Goal: Task Accomplishment & Management: Register for event/course

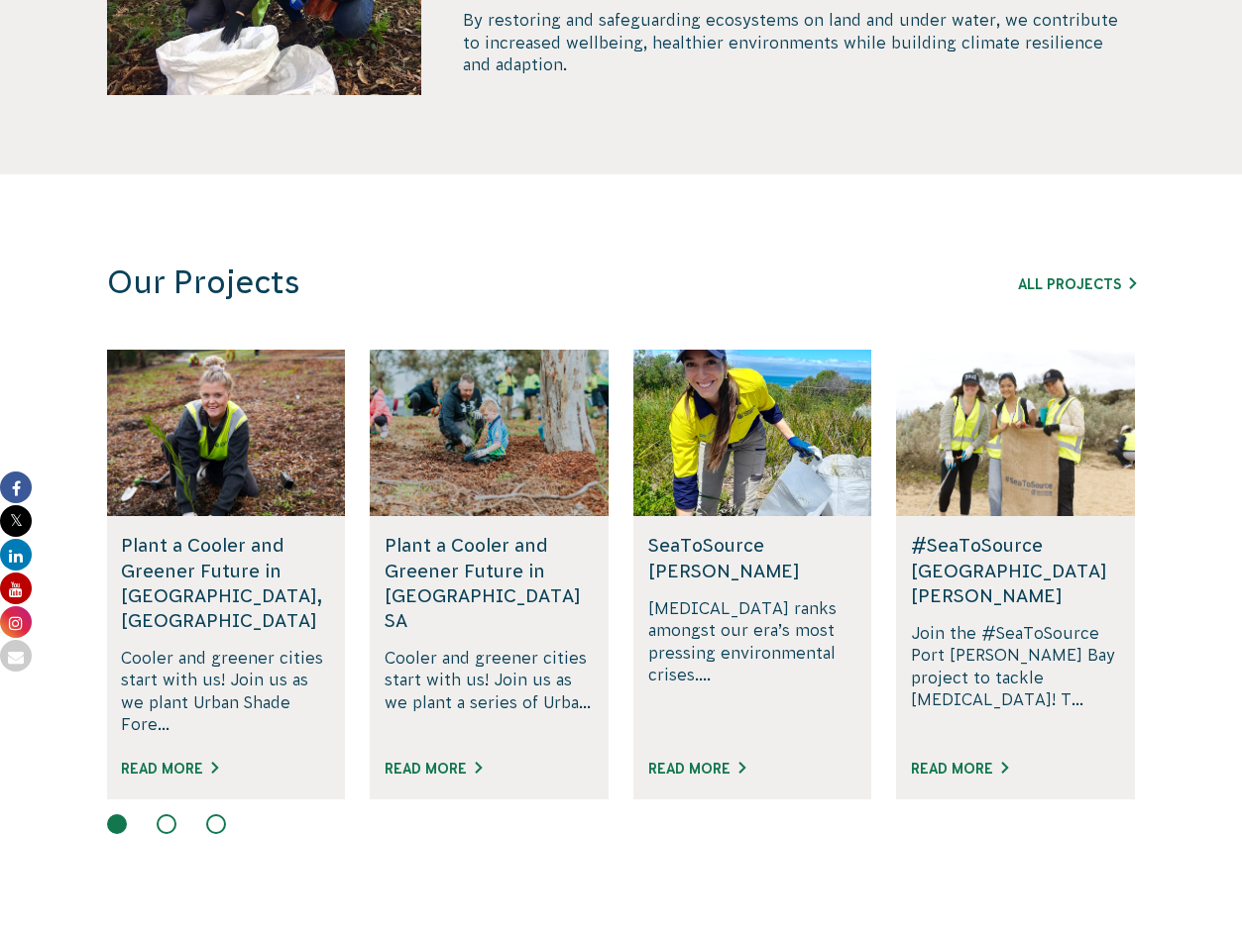
scroll to position [997, 0]
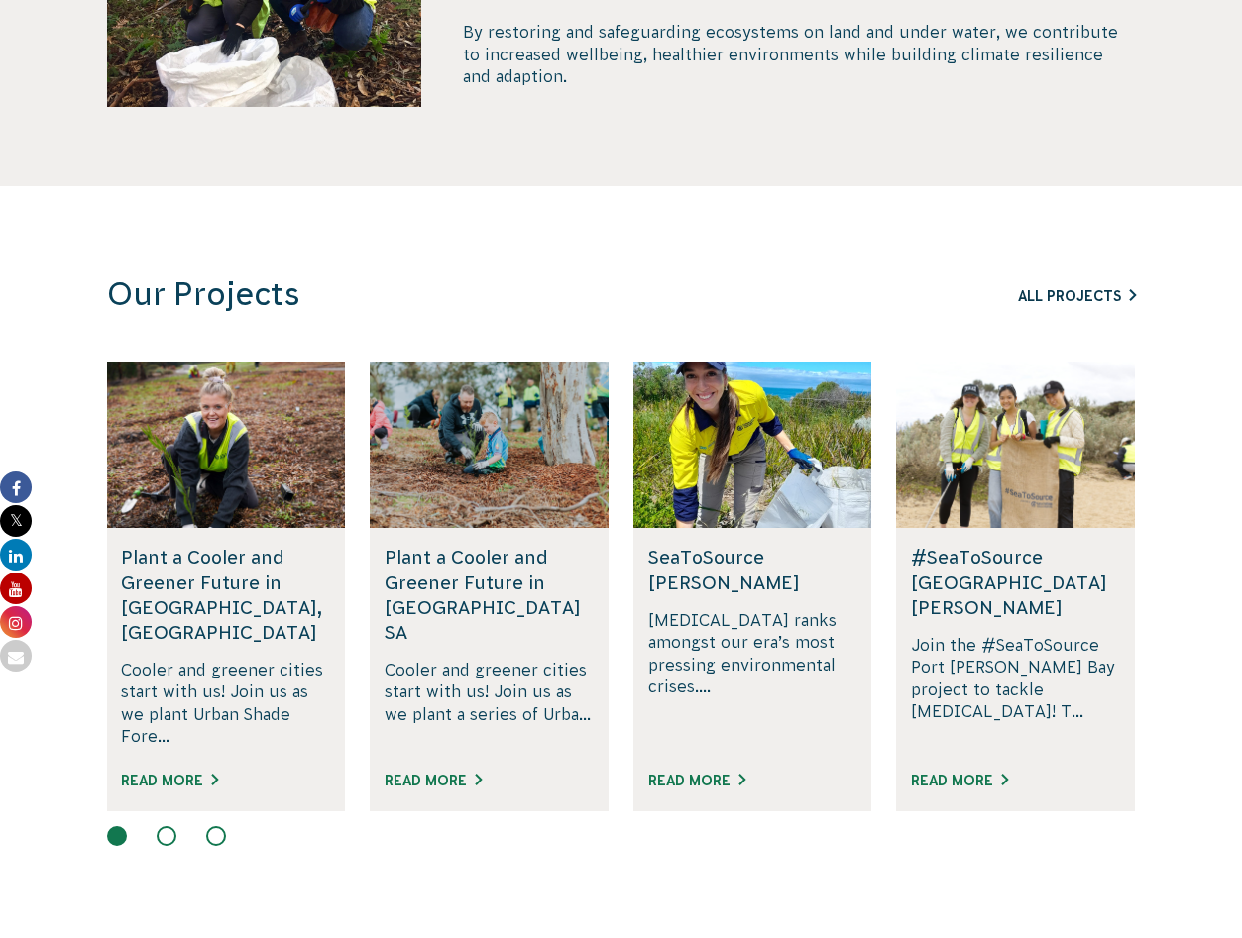
click at [1077, 295] on link "All Projects" at bounding box center [1077, 296] width 118 height 16
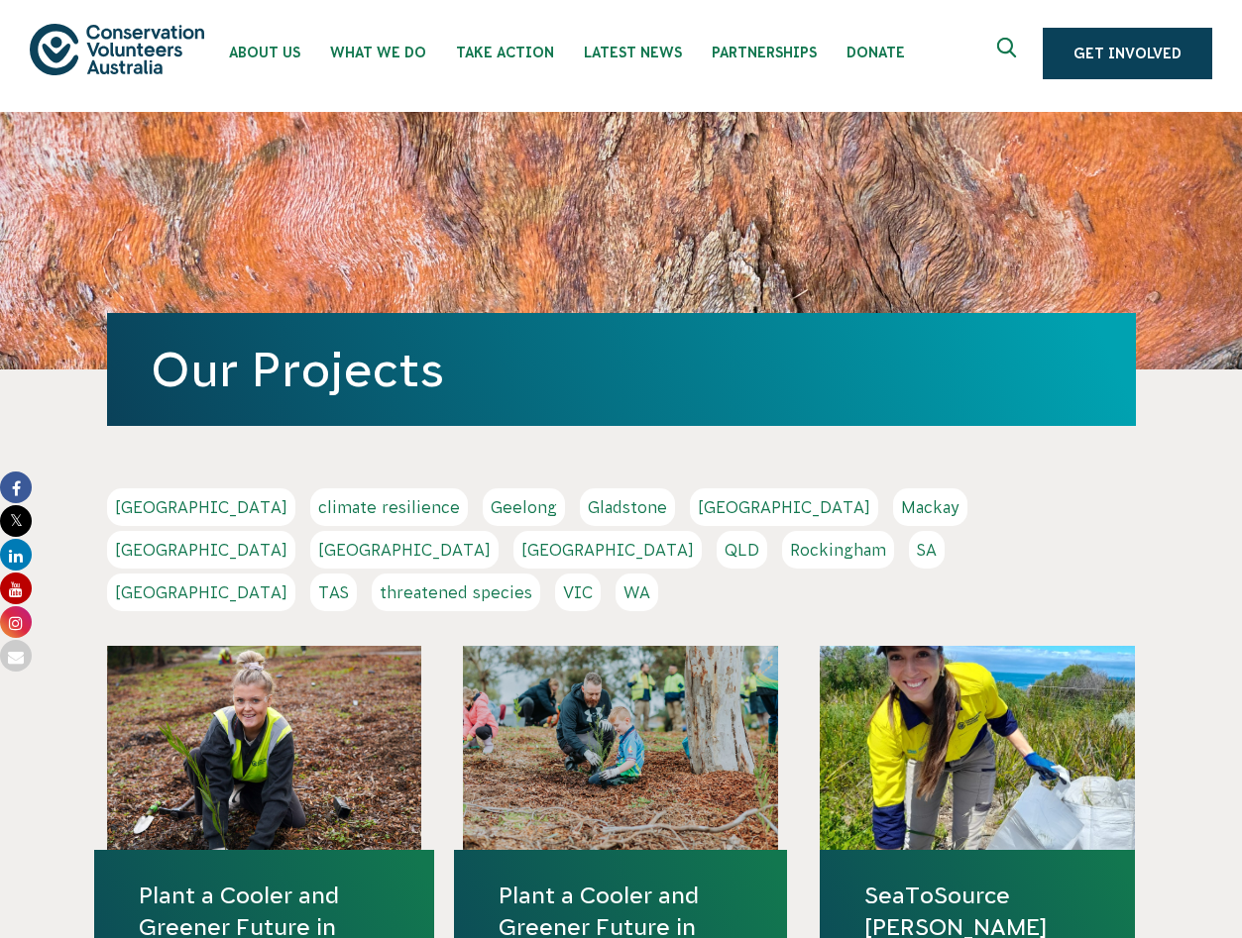
scroll to position [9, 0]
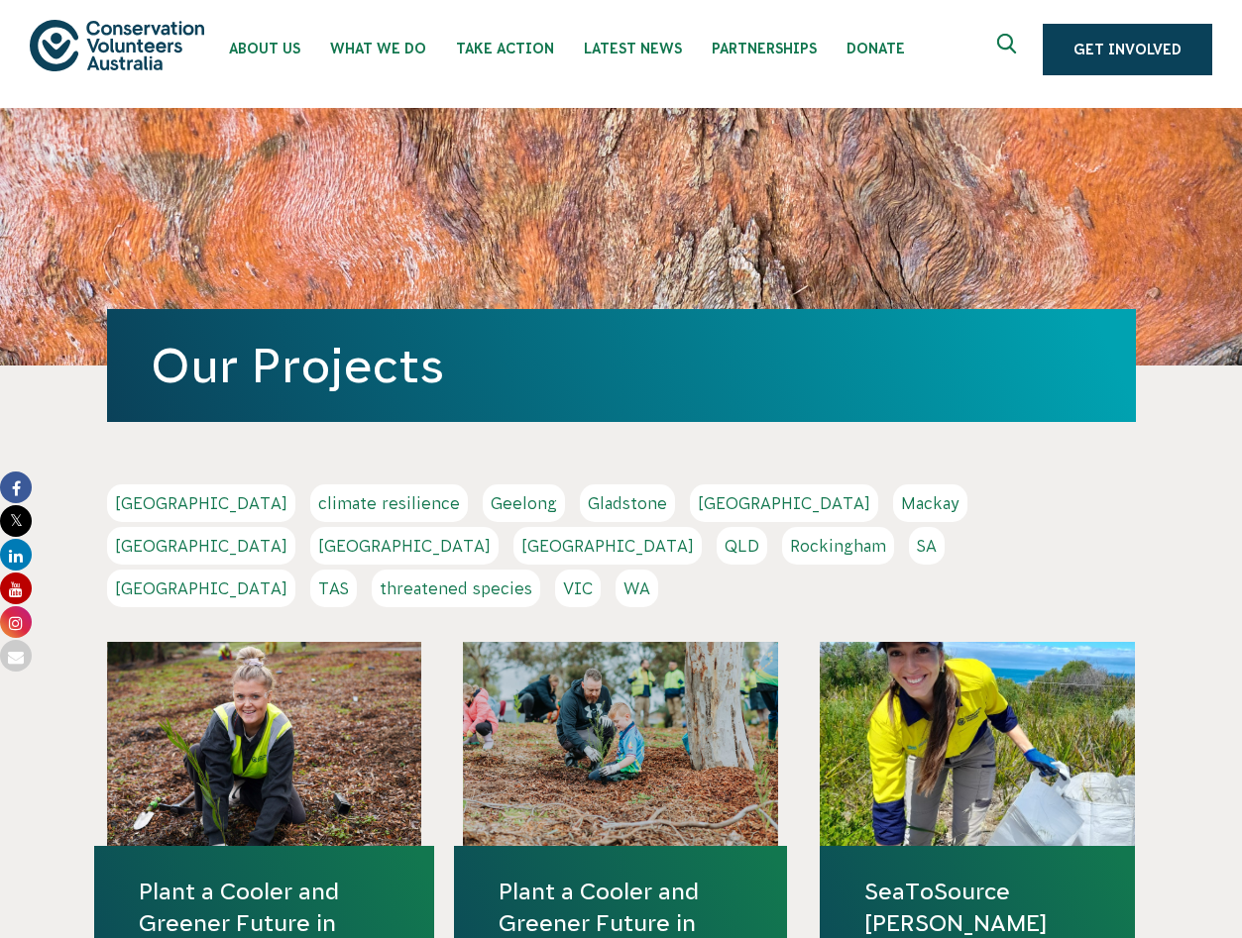
click at [295, 527] on link "Melbourne" at bounding box center [201, 546] width 188 height 38
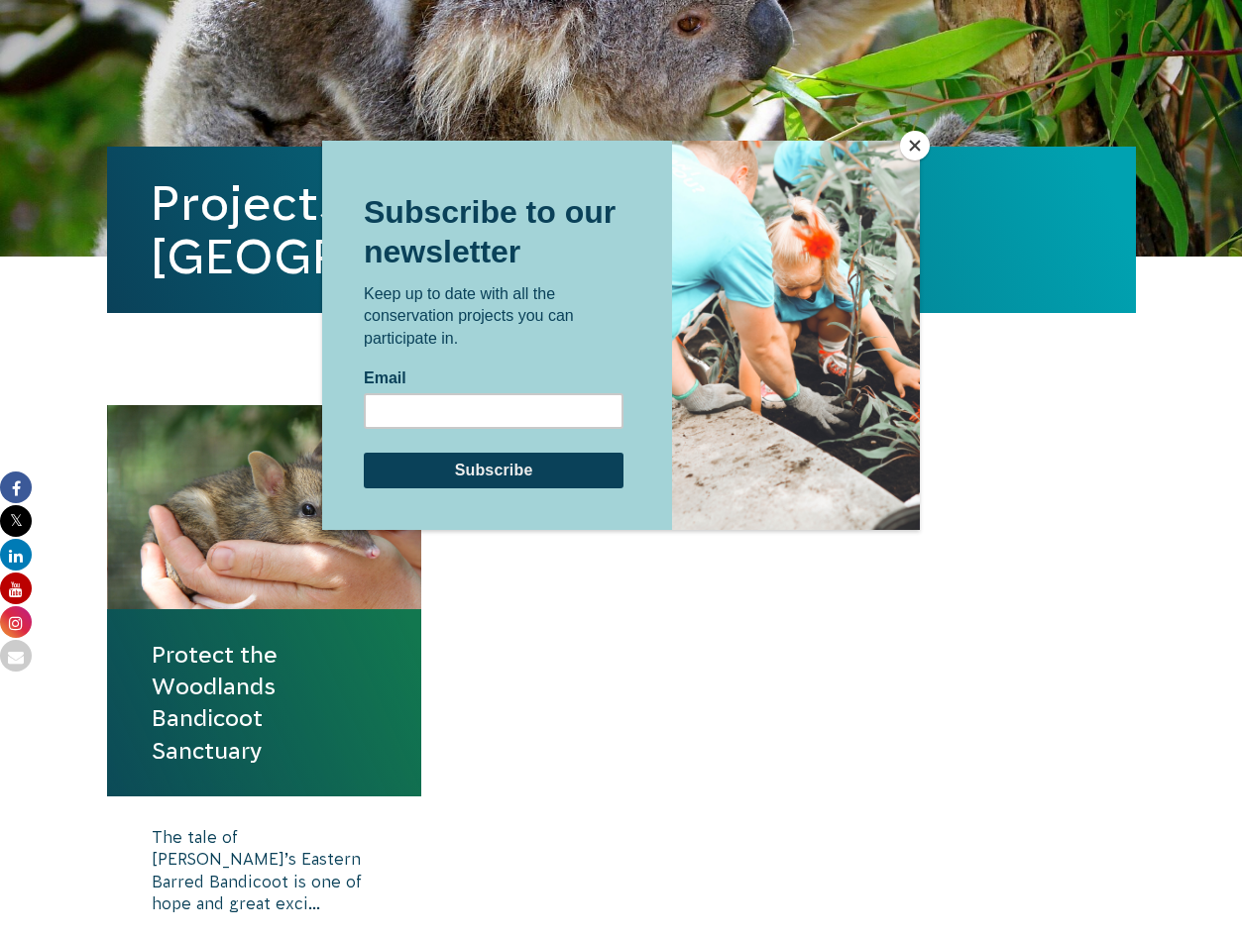
scroll to position [374, 0]
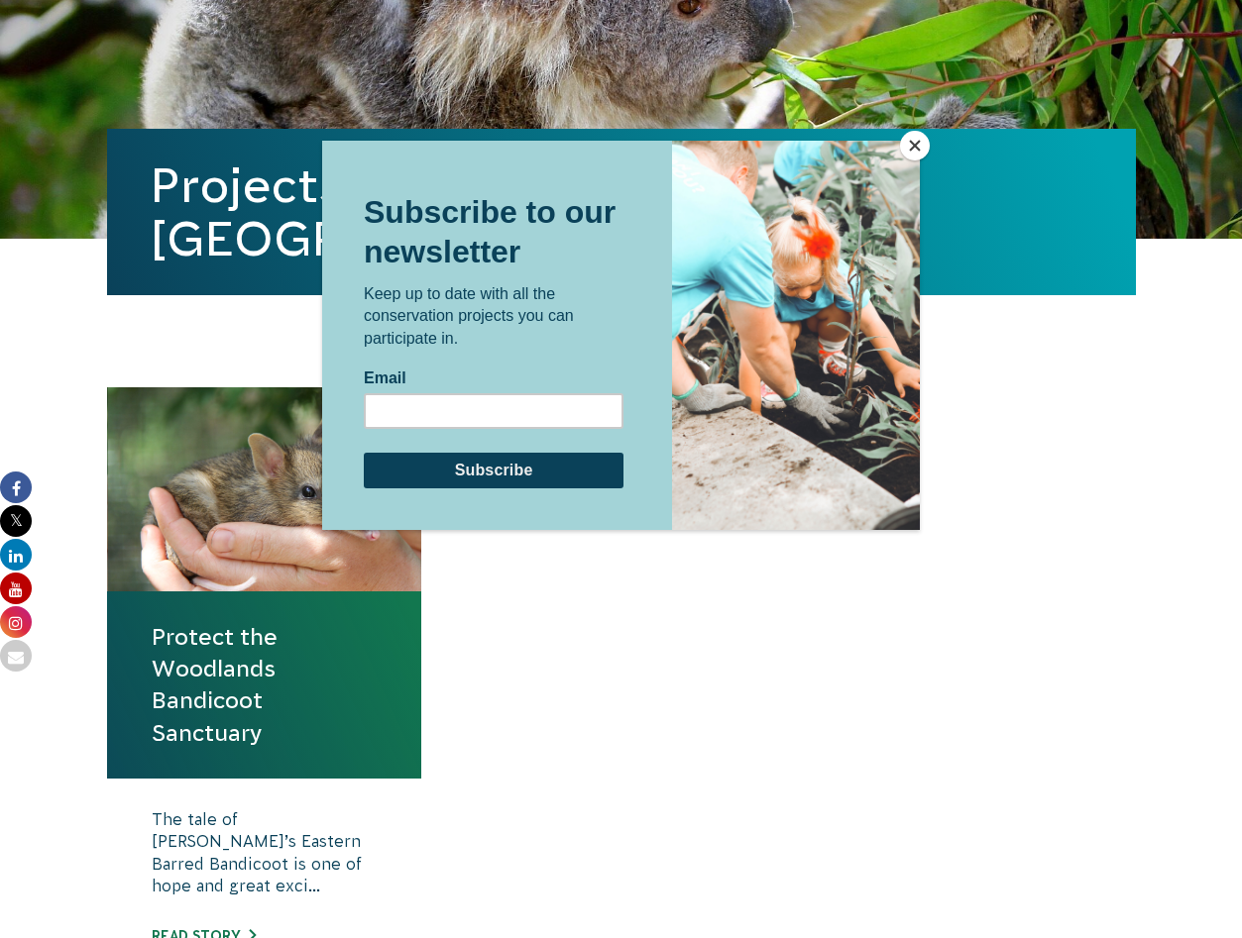
click at [915, 140] on button "Close" at bounding box center [915, 146] width 30 height 30
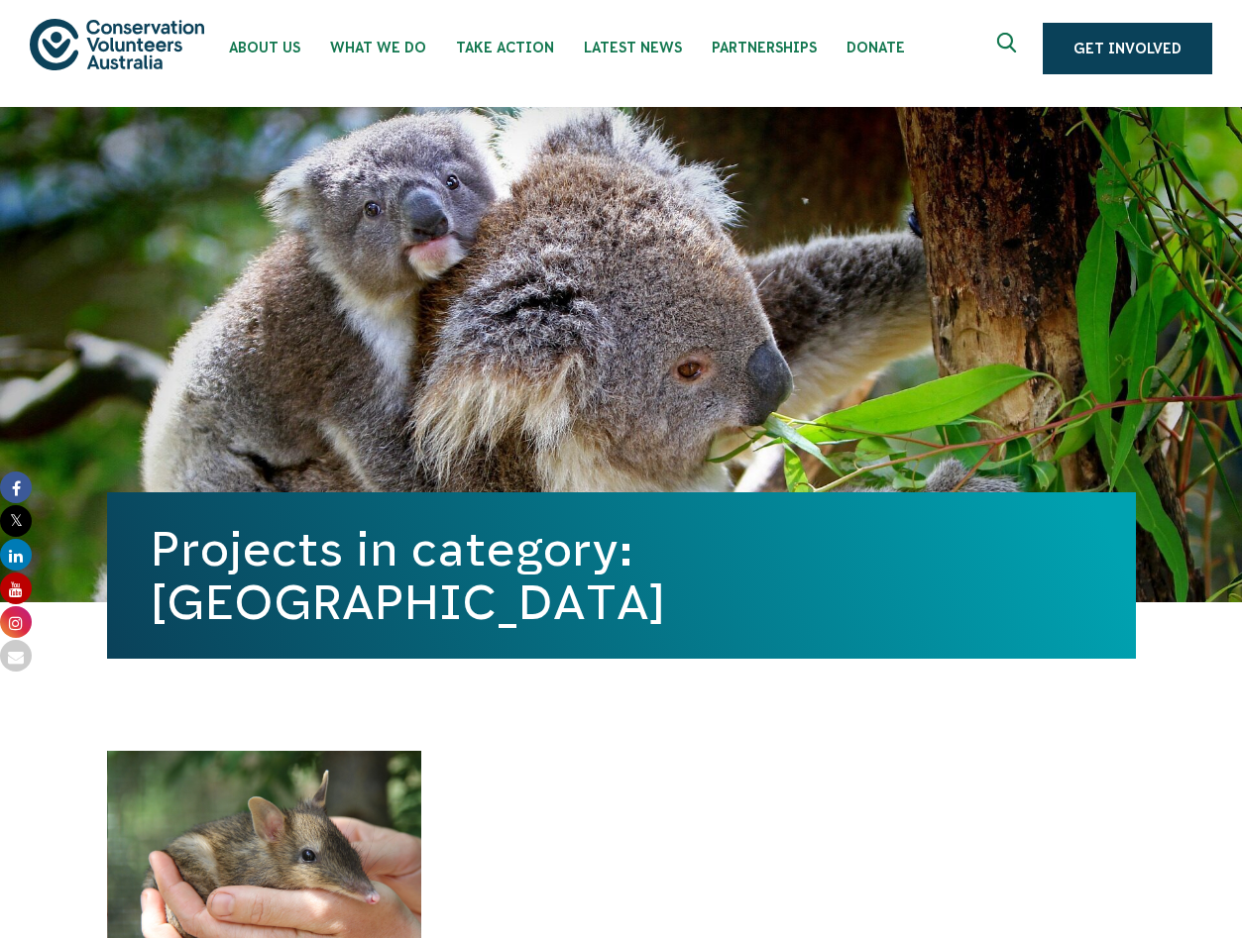
scroll to position [0, 0]
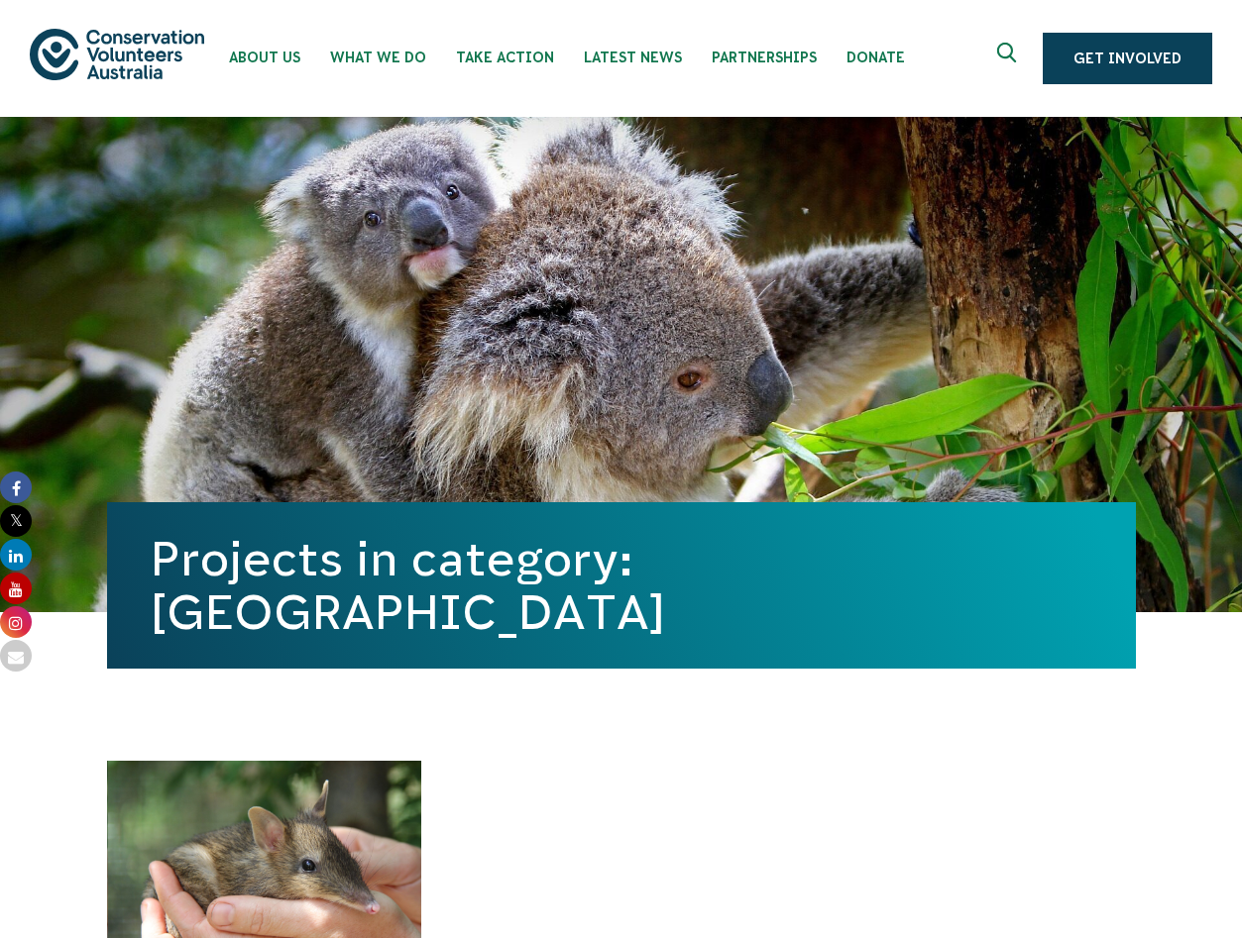
click at [1168, 28] on div "About Us Our Priorities Reconciliation Impact Our Board Our People Careers CVA …" at bounding box center [621, 58] width 1182 height 117
click at [1156, 55] on link "Get Involved" at bounding box center [1126, 59] width 169 height 52
